Goal: Register for event/course

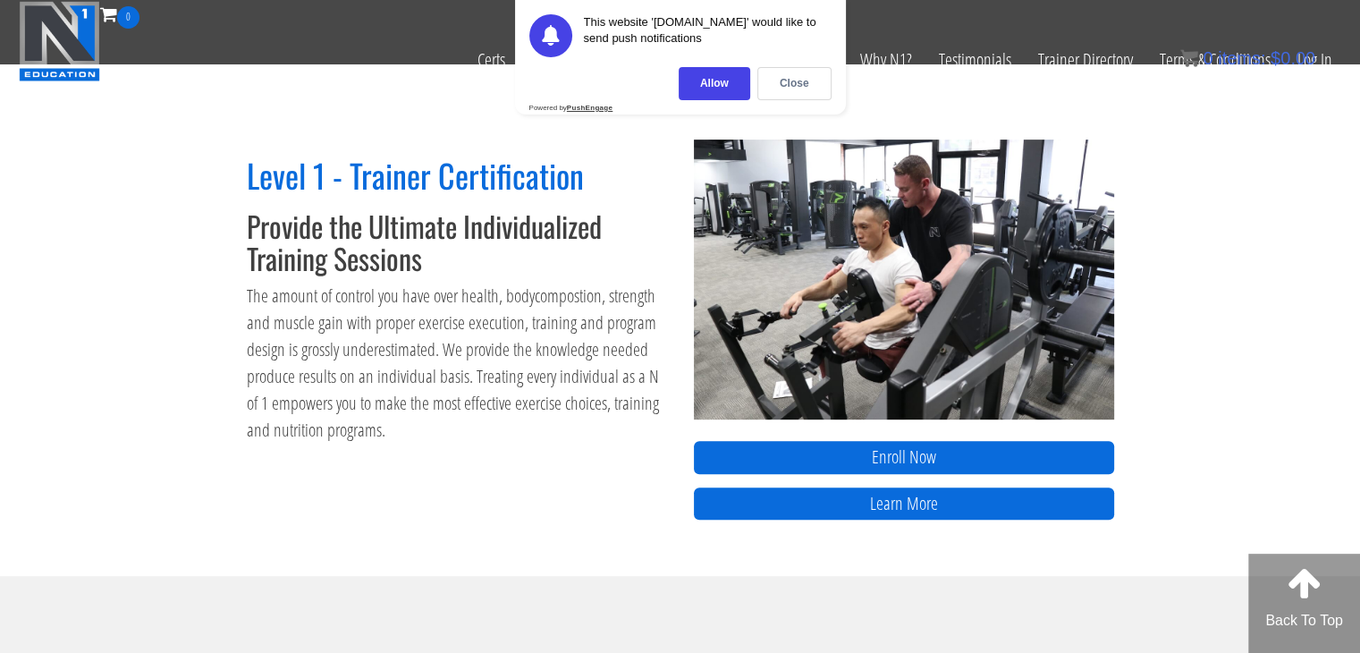
scroll to position [685, 0]
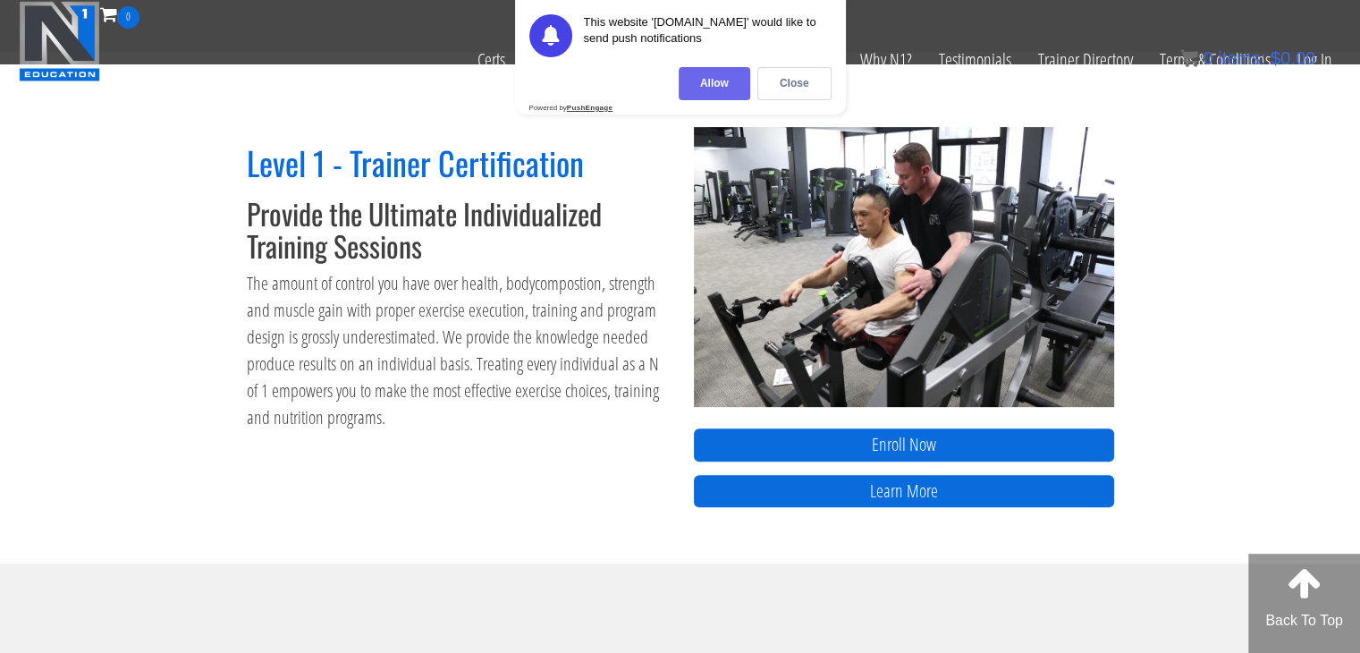
click at [730, 79] on div "Allow" at bounding box center [715, 83] width 72 height 33
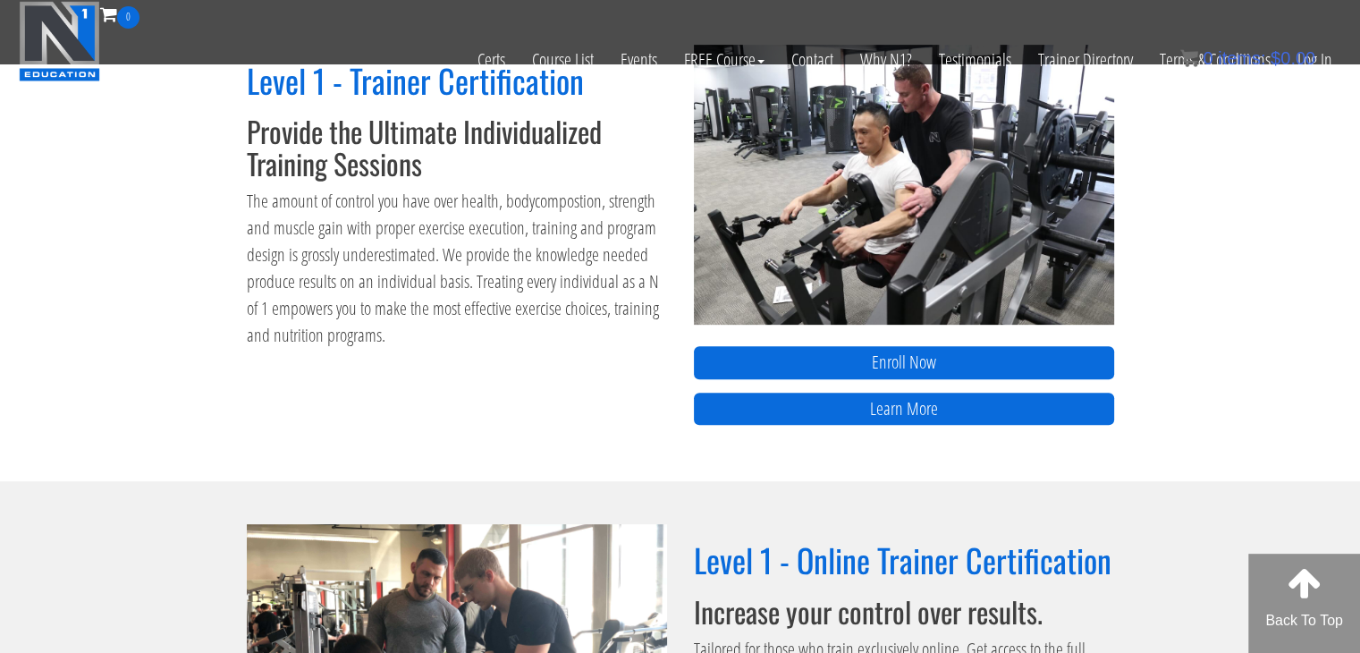
scroll to position [745, 0]
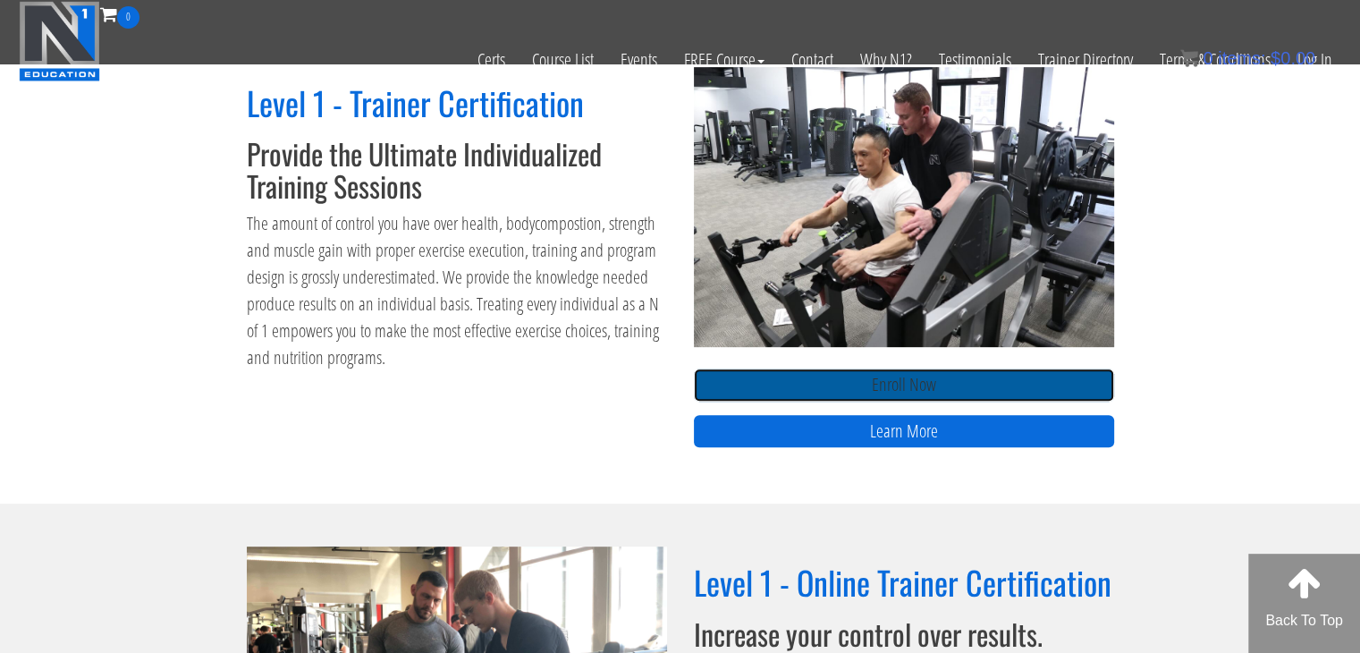
click at [776, 377] on link "Enroll Now" at bounding box center [904, 384] width 420 height 33
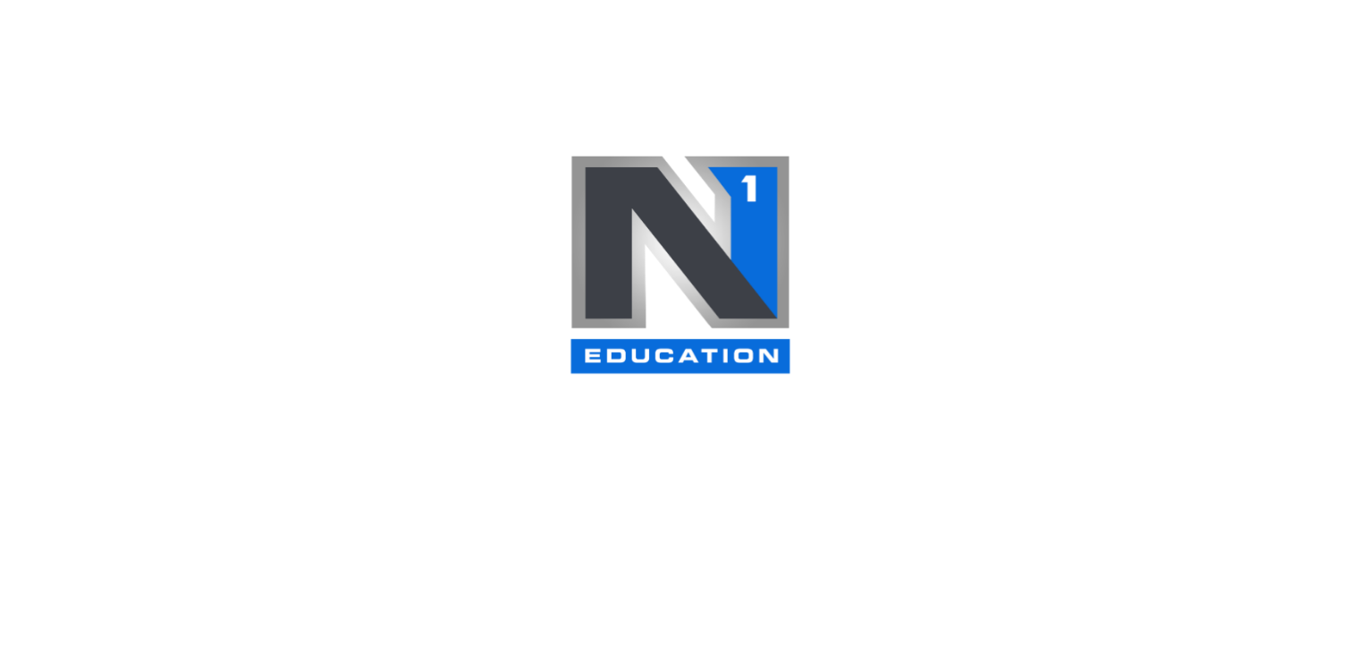
scroll to position [745, 0]
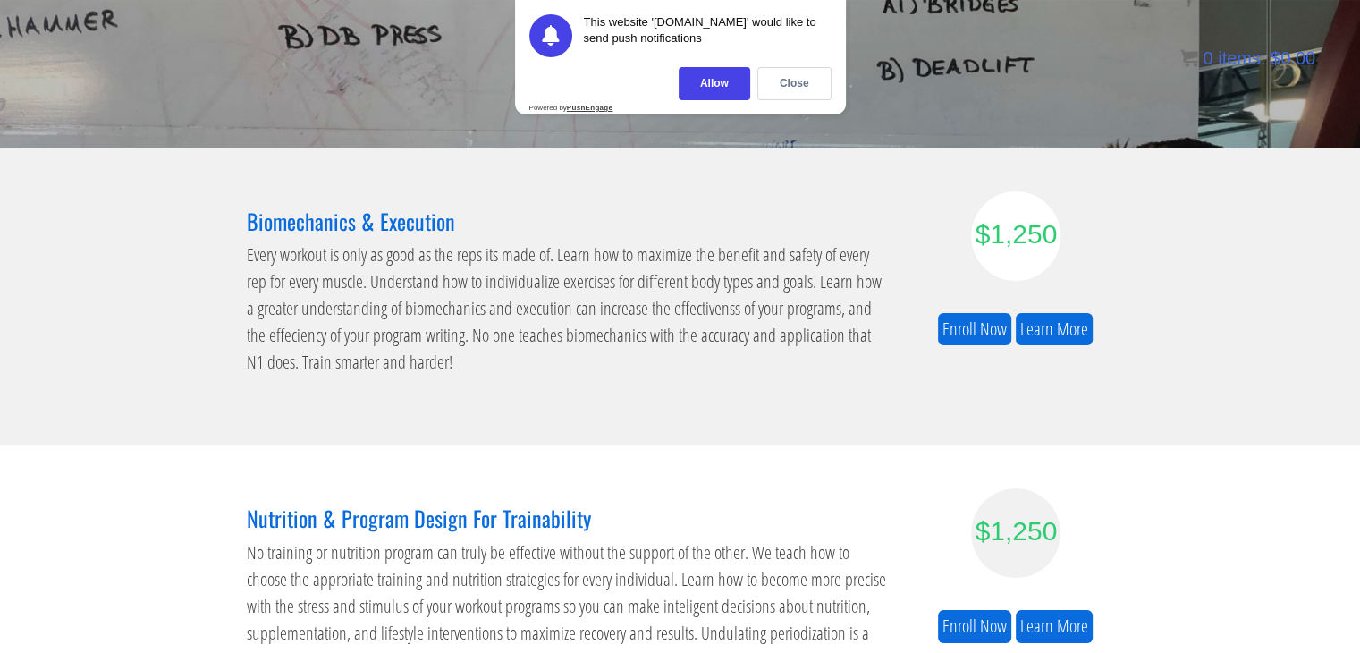
scroll to position [204, 0]
click at [782, 90] on div "Close" at bounding box center [795, 83] width 74 height 33
